Goal: Find specific page/section: Find specific page/section

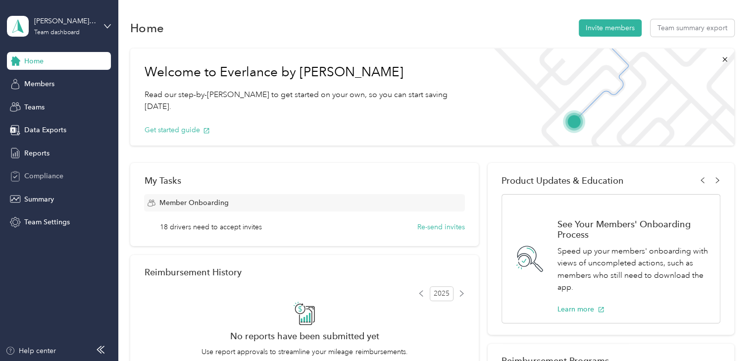
click at [48, 179] on span "Compliance" at bounding box center [43, 176] width 39 height 10
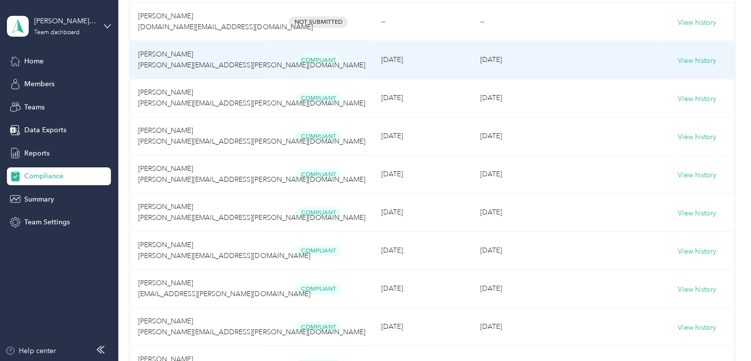
scroll to position [297, 0]
